Goal: Check status

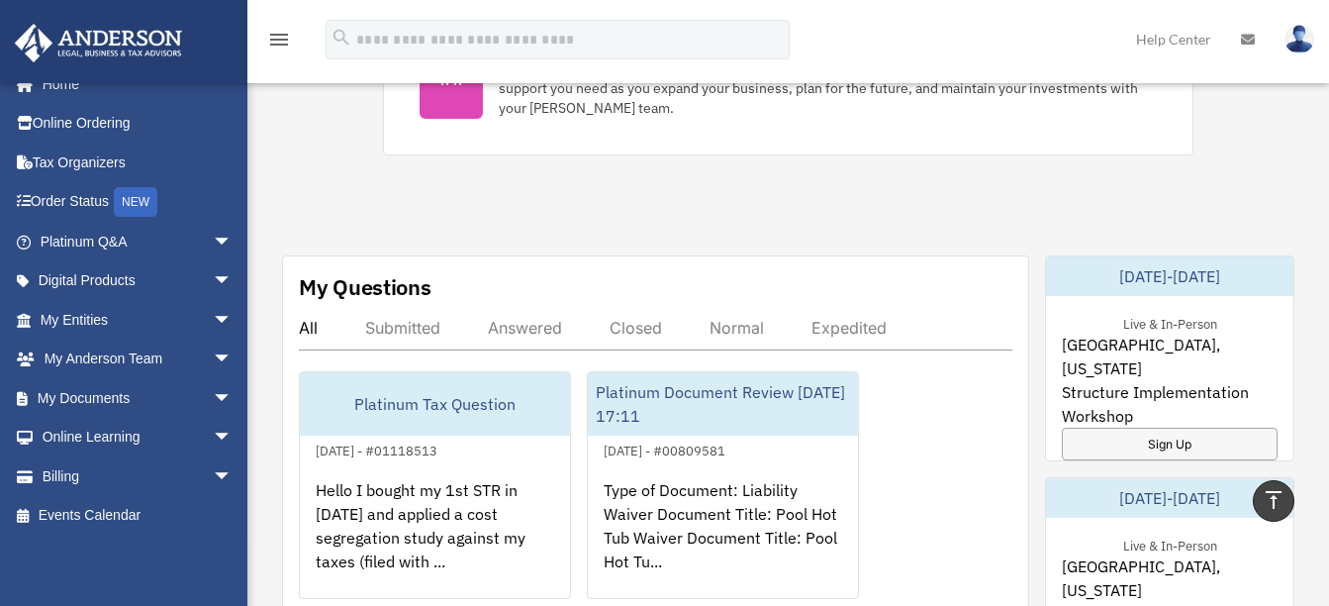
scroll to position [1089, 0]
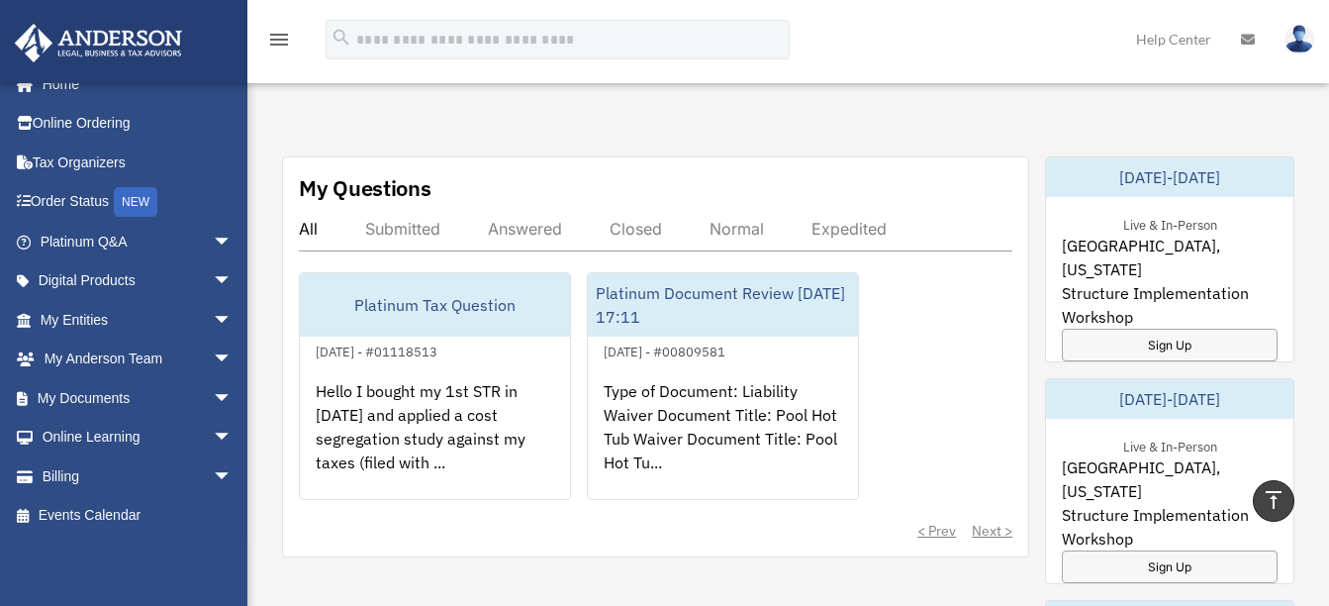
click at [401, 232] on div "Submitted" at bounding box center [402, 229] width 75 height 20
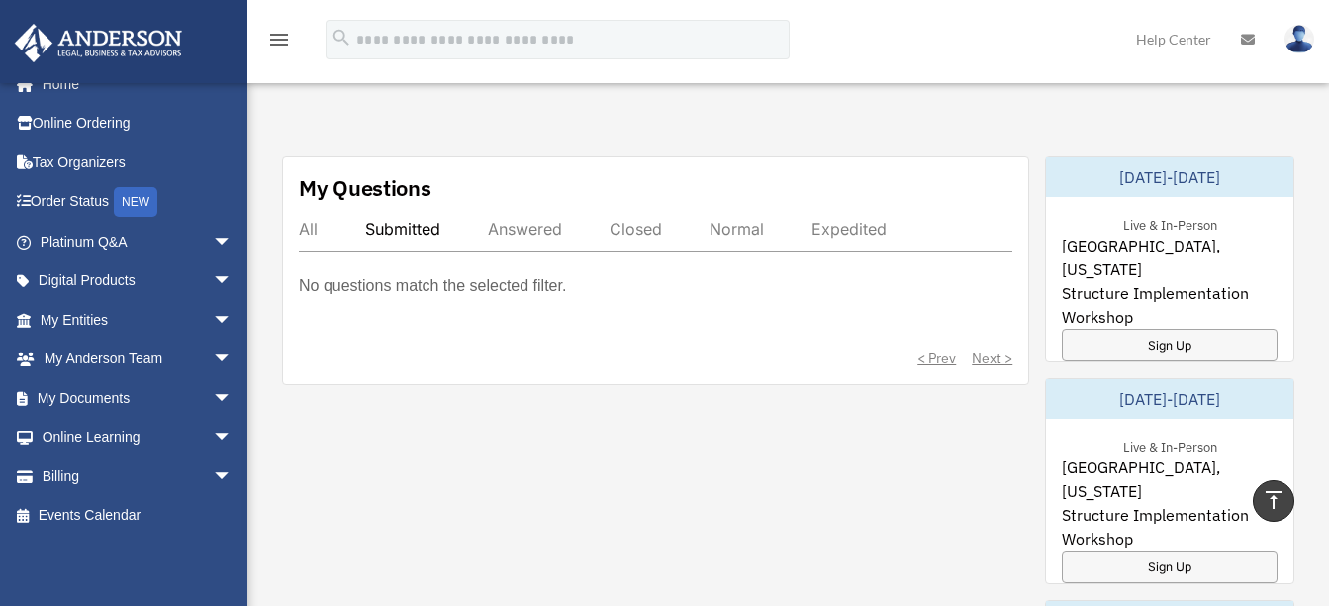
click at [303, 224] on div "All" at bounding box center [308, 229] width 19 height 20
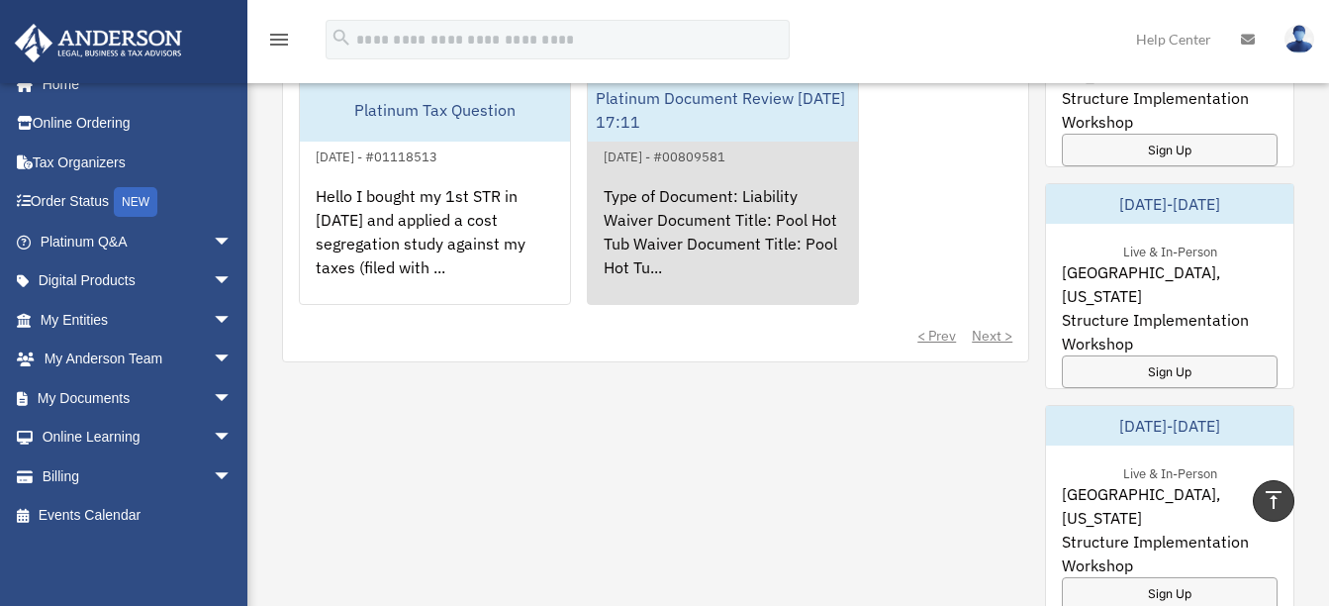
scroll to position [1287, 0]
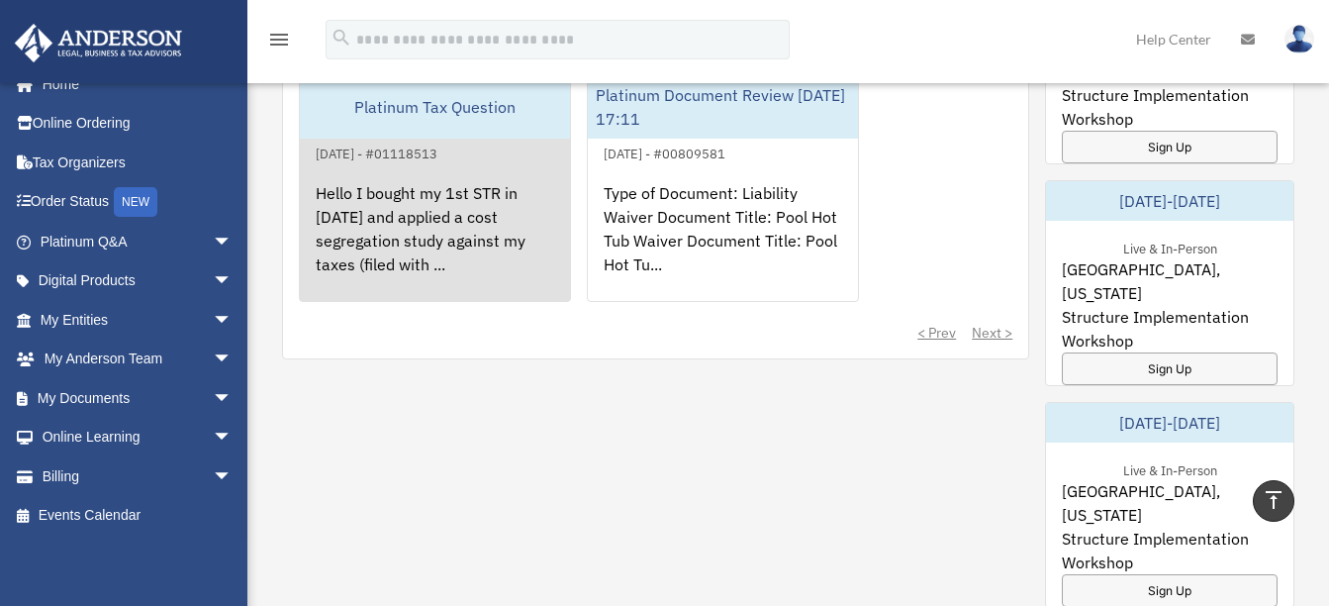
click at [392, 222] on div "Hello I bought my 1st STR in [DATE] and applied a cost segregation study agains…" at bounding box center [435, 242] width 270 height 154
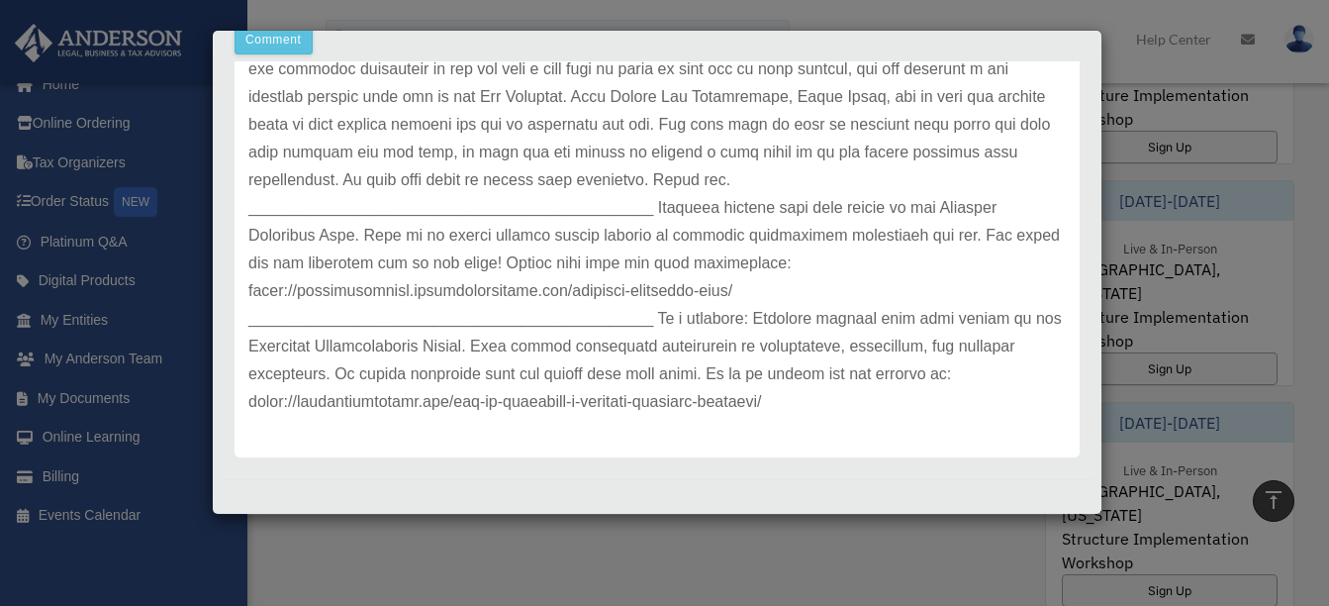
scroll to position [612, 0]
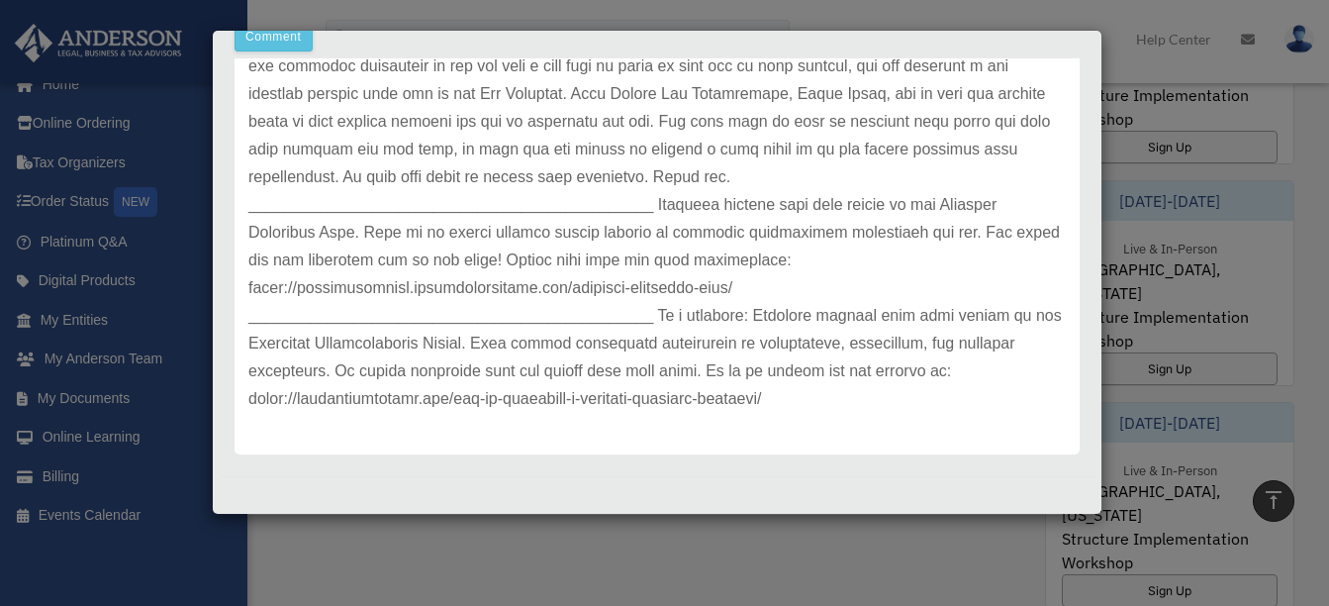
click at [711, 8] on div "Case Detail × Platinum Tax Question Case Number 01118513 Created Date [DATE] St…" at bounding box center [664, 303] width 1329 height 606
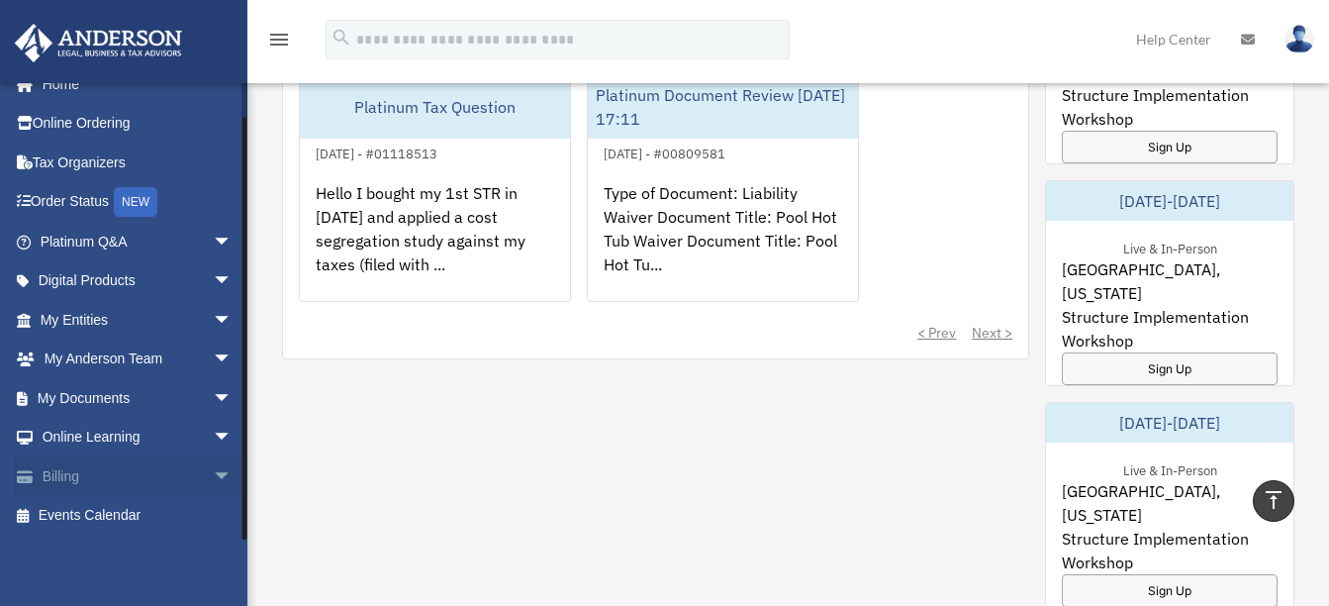
click at [213, 471] on span "arrow_drop_down" at bounding box center [233, 476] width 40 height 41
click at [105, 515] on link "$ Open Invoices" at bounding box center [145, 516] width 235 height 41
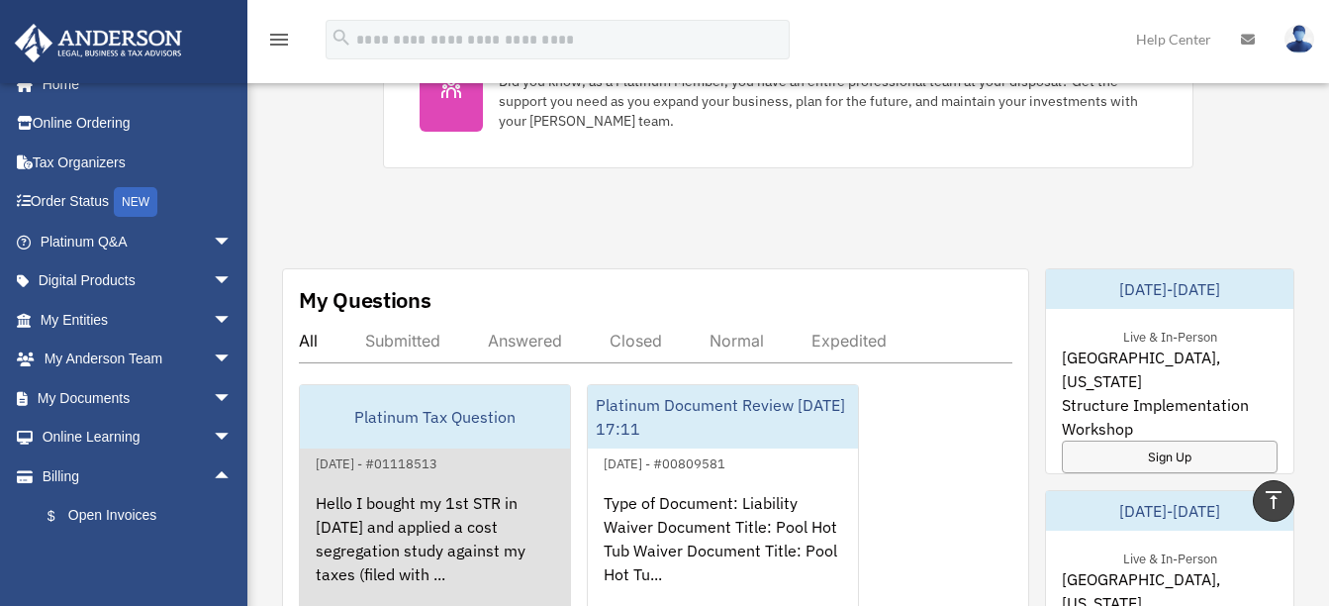
scroll to position [891, 0]
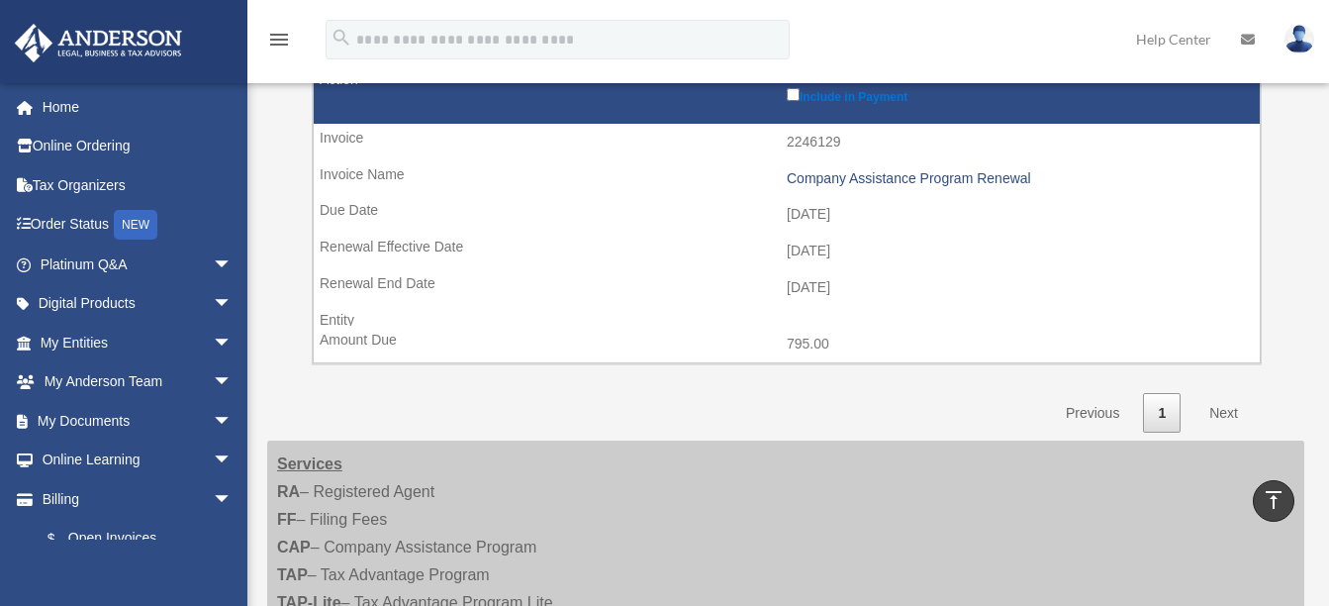
scroll to position [627, 0]
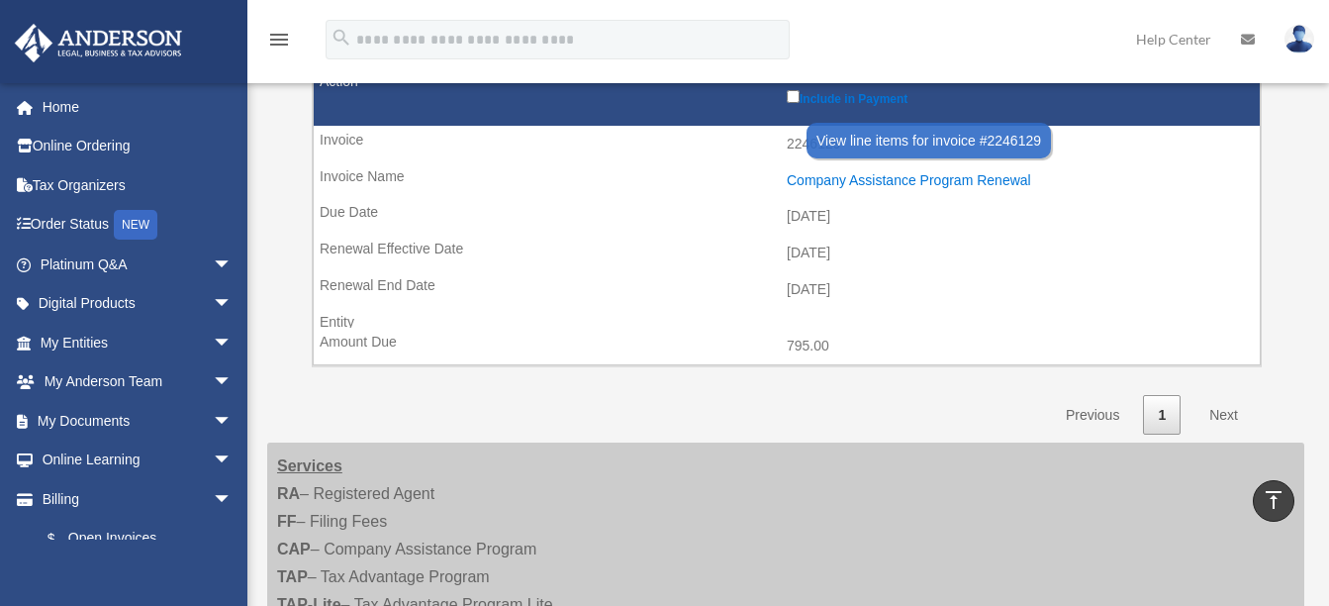
click at [970, 180] on div "Company Assistance Program Renewal" at bounding box center [1018, 180] width 463 height 17
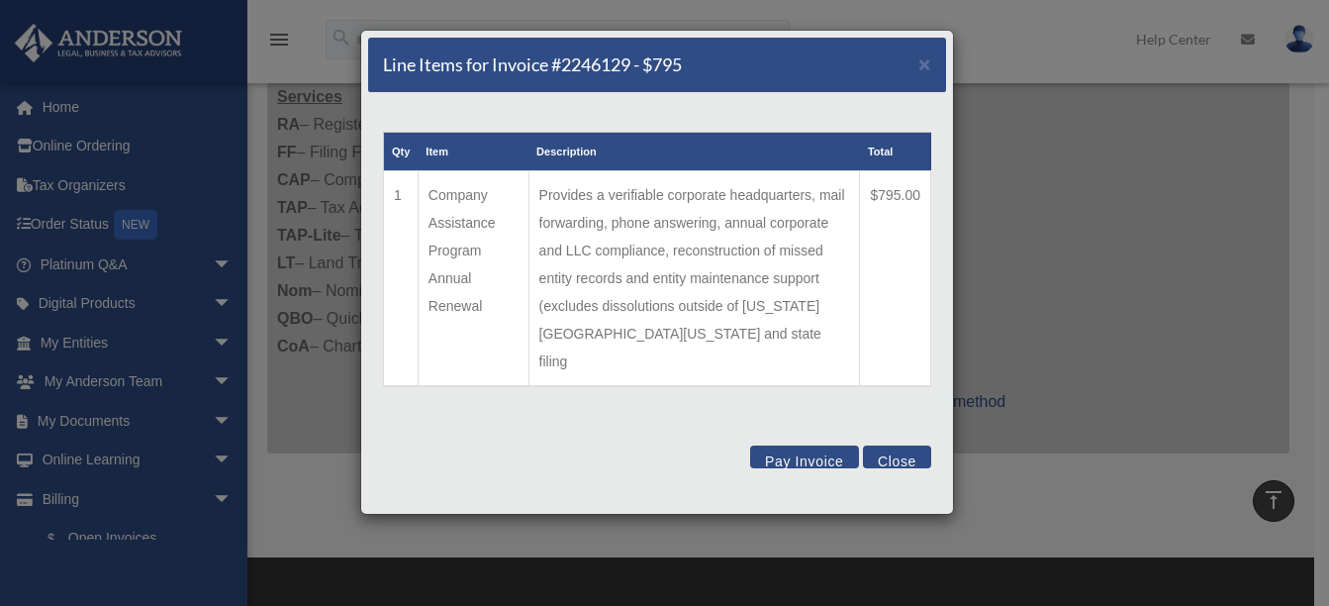
scroll to position [1023, 0]
